Goal: Navigation & Orientation: Find specific page/section

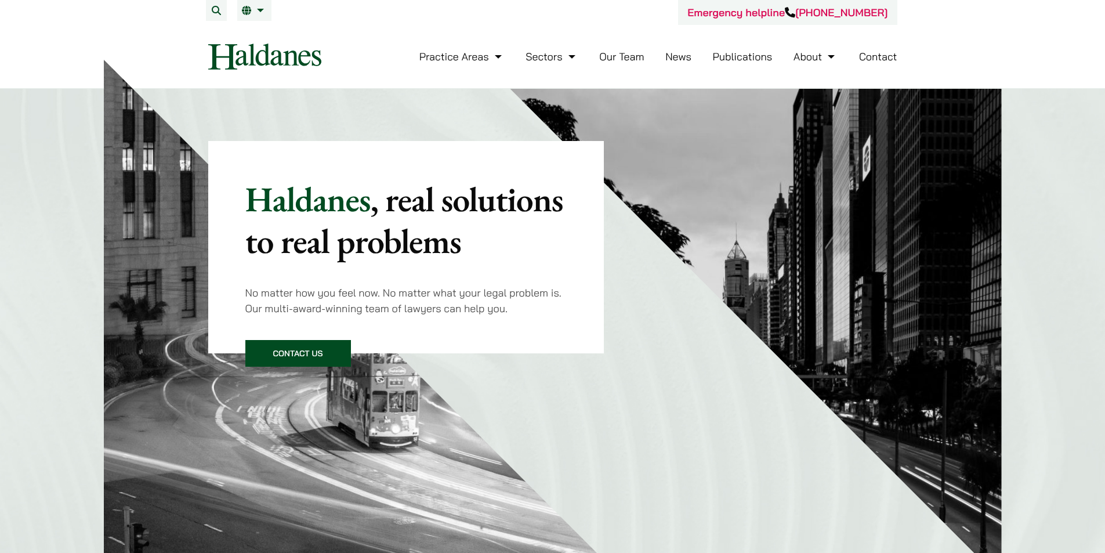
click at [286, 63] on img at bounding box center [264, 57] width 113 height 26
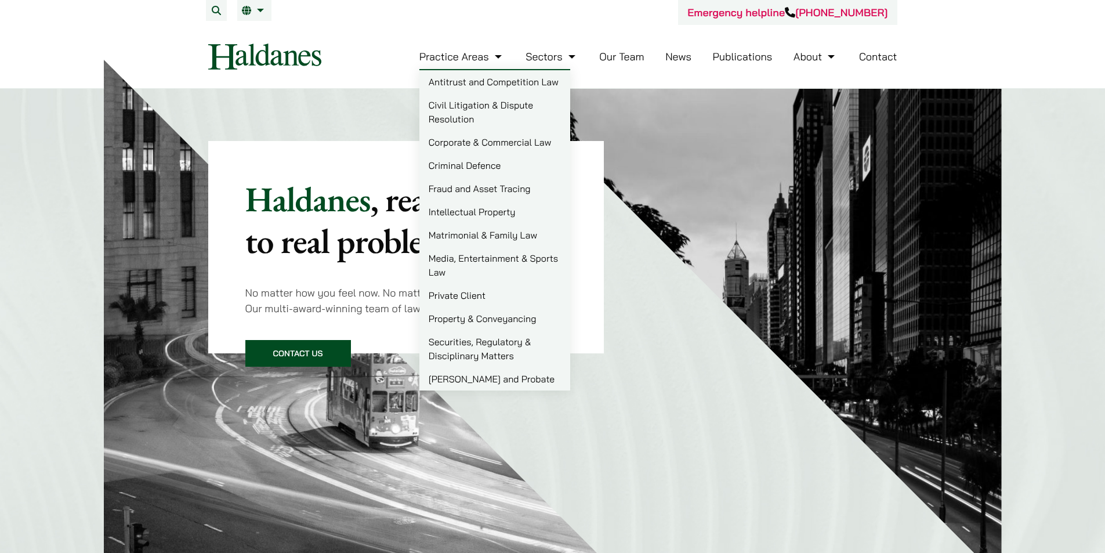
click at [502, 56] on link "Practice Areas" at bounding box center [462, 56] width 85 height 13
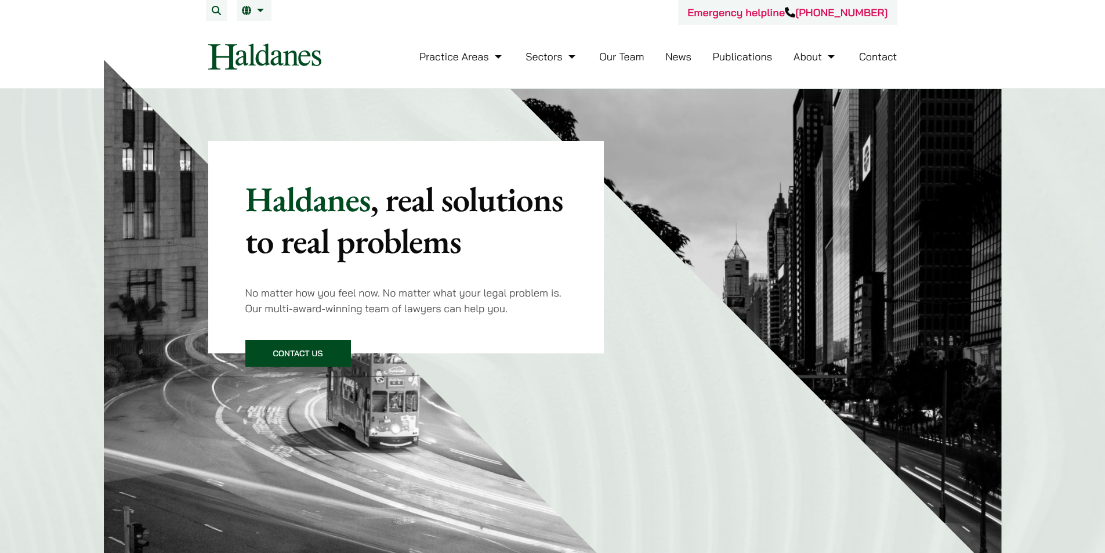
click at [628, 60] on link "Our Team" at bounding box center [621, 56] width 45 height 13
